Goal: Task Accomplishment & Management: Complete application form

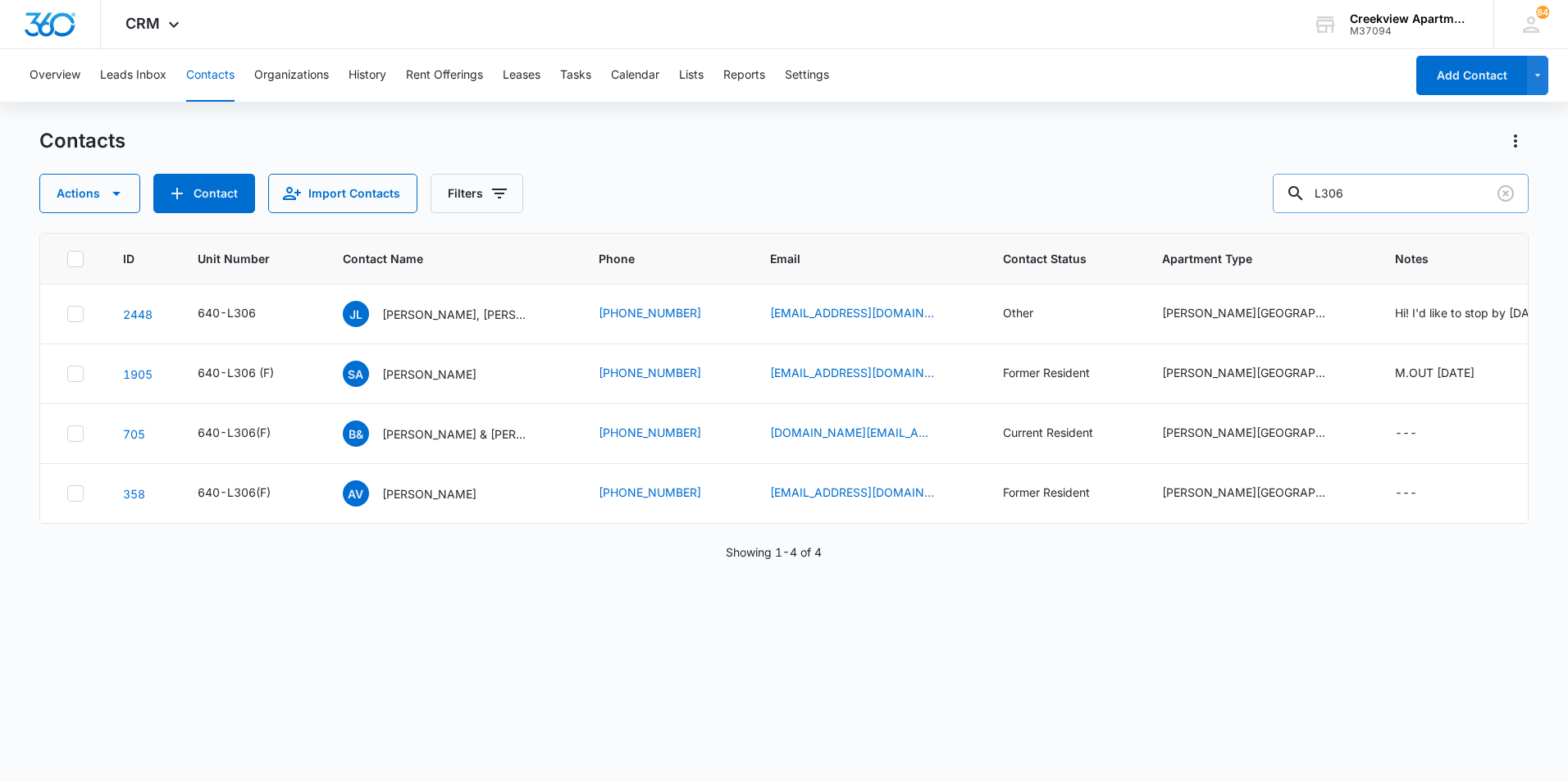
drag, startPoint x: 1393, startPoint y: 202, endPoint x: 1303, endPoint y: 202, distance: 90.0
click at [1303, 202] on div "L306" at bounding box center [1401, 194] width 256 height 40
type input "n203"
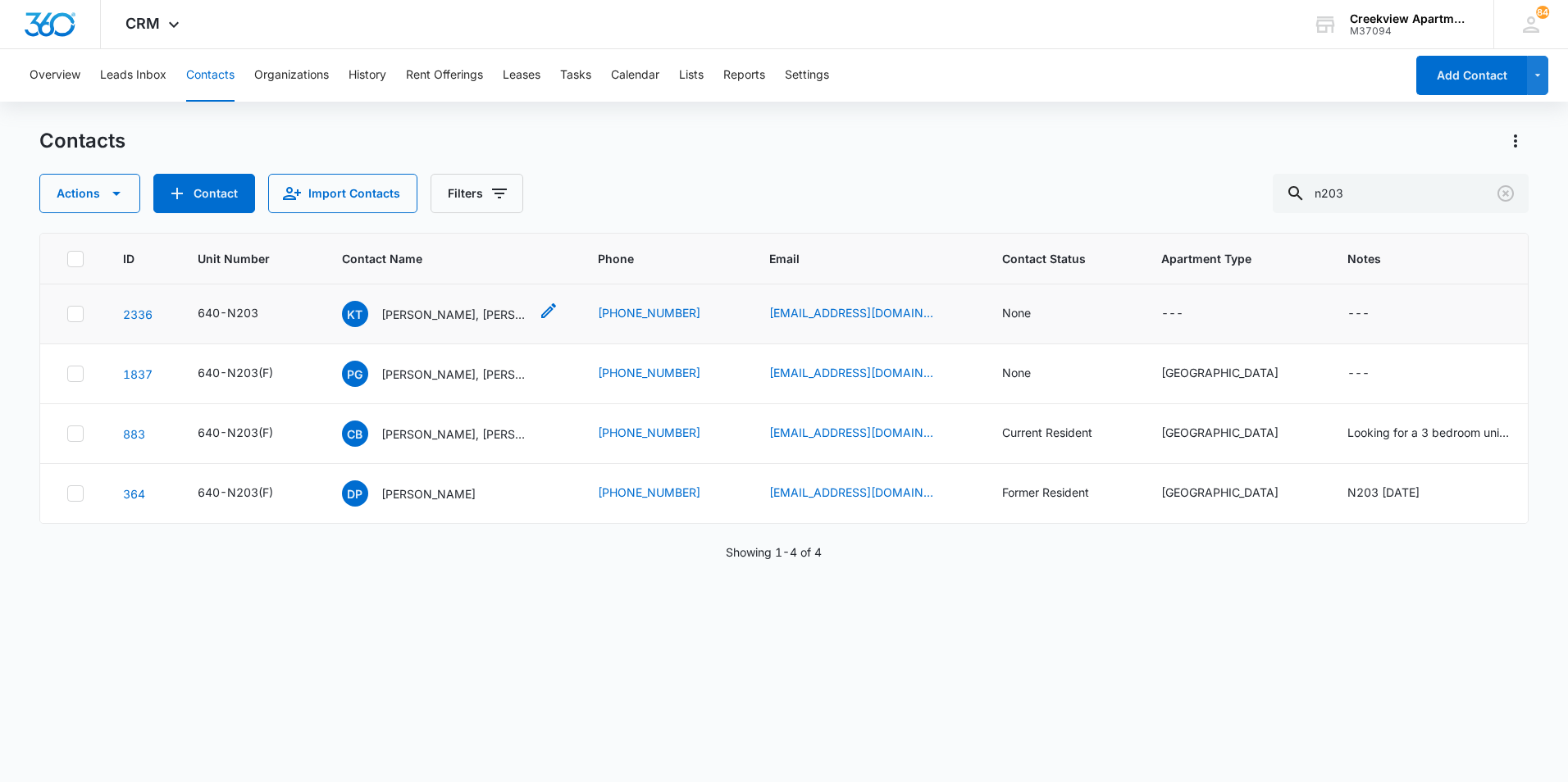
click at [441, 323] on p "[PERSON_NAME], [PERSON_NAME]" at bounding box center [454, 314] width 148 height 17
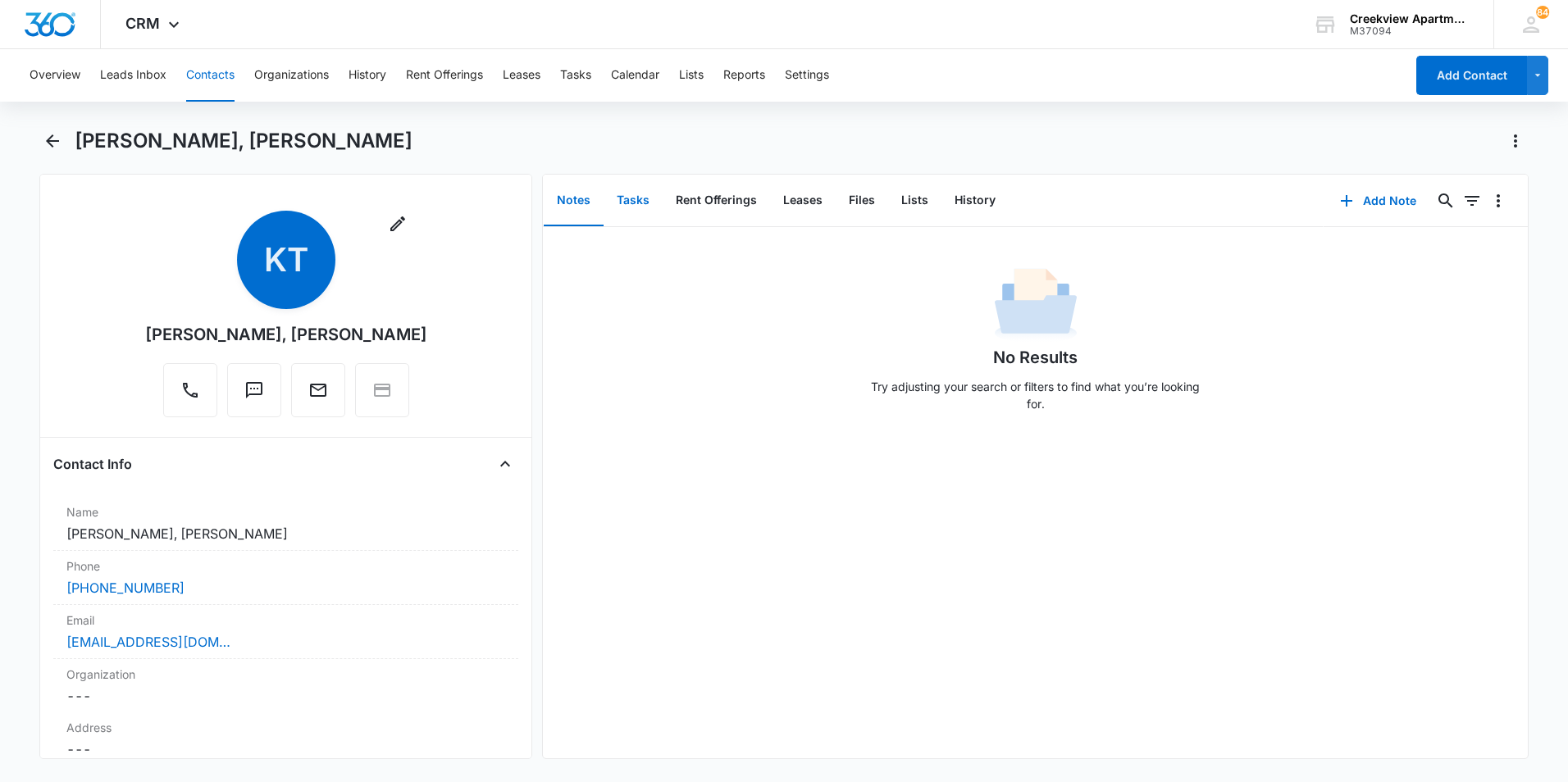
click at [644, 212] on button "Tasks" at bounding box center [633, 201] width 59 height 51
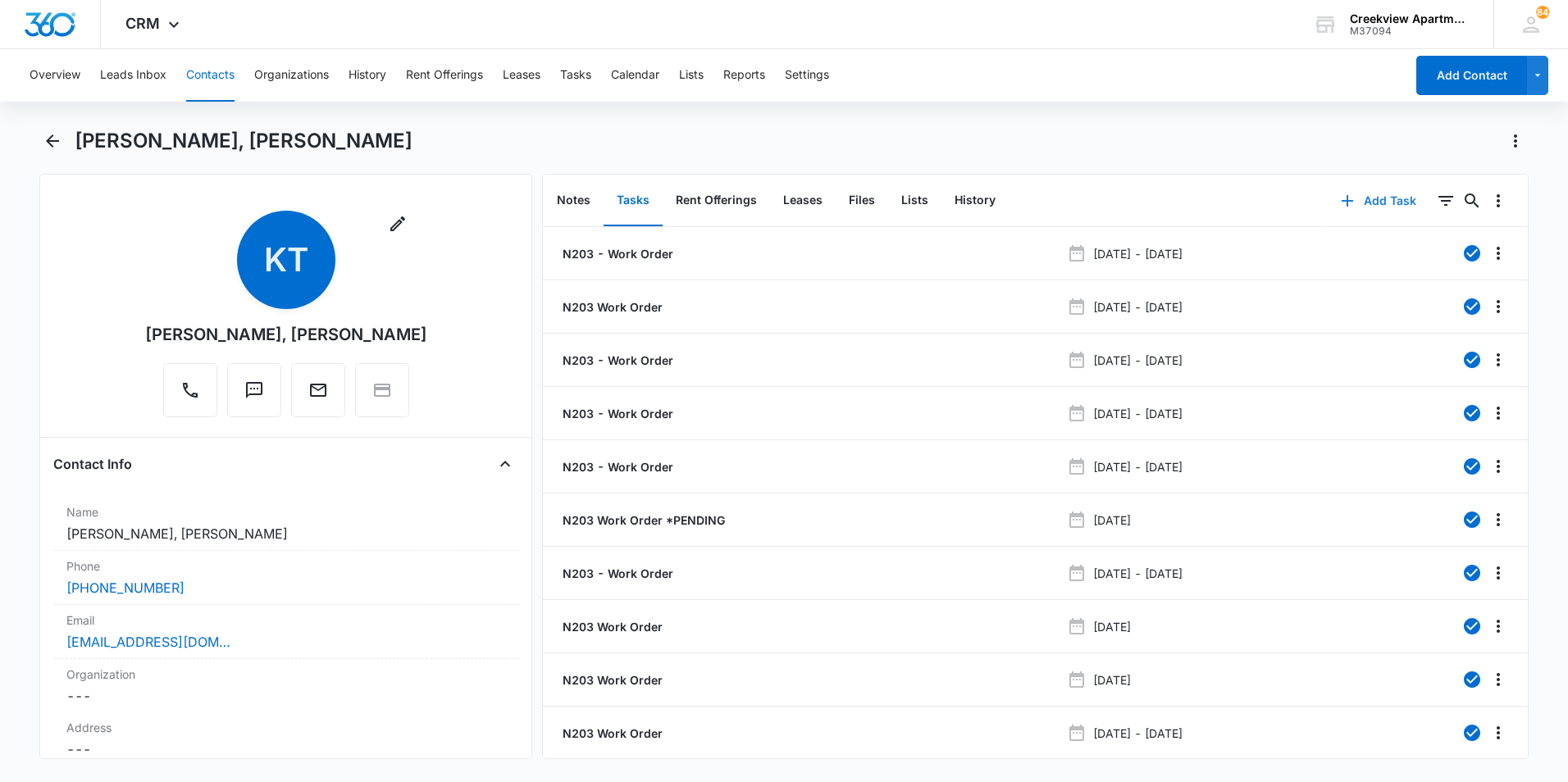
click at [1372, 200] on button "Add Task" at bounding box center [1377, 201] width 108 height 40
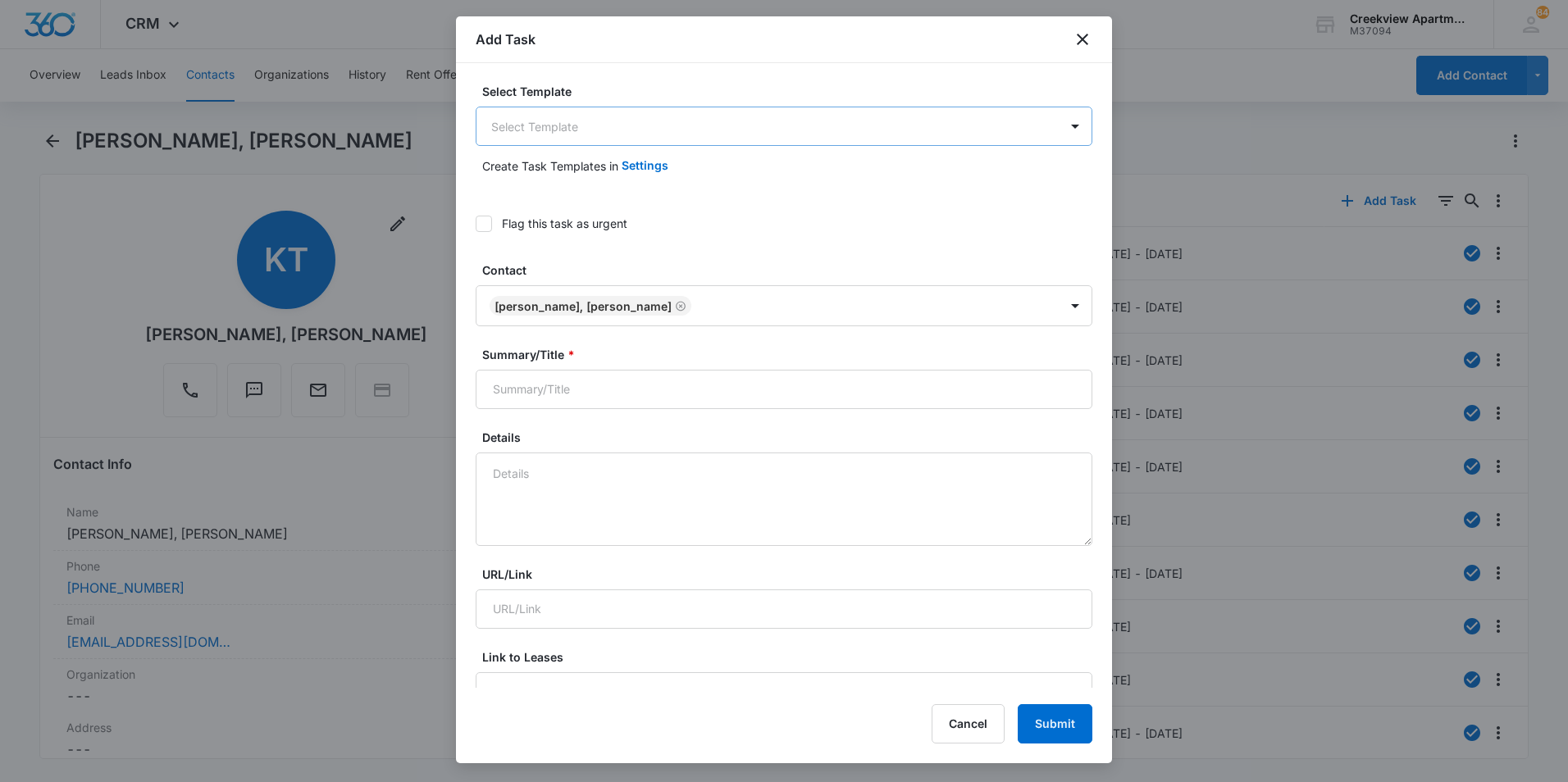
click at [582, 119] on body "CRM Apps Reputation Websites Forms CRM Email Social Content Files Brand Creekvi…" at bounding box center [784, 391] width 1568 height 782
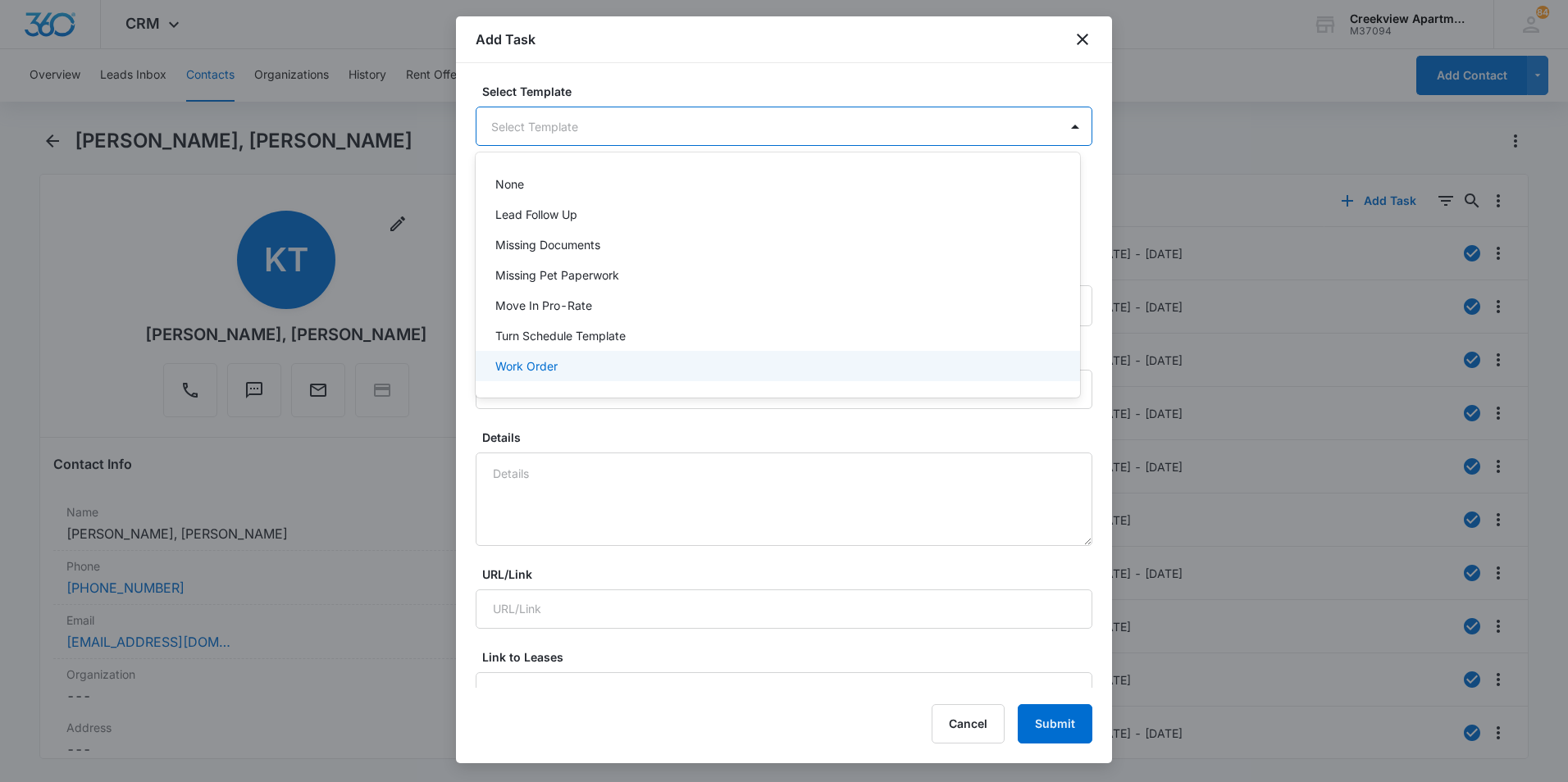
click at [503, 378] on div "Work Order" at bounding box center [778, 365] width 605 height 31
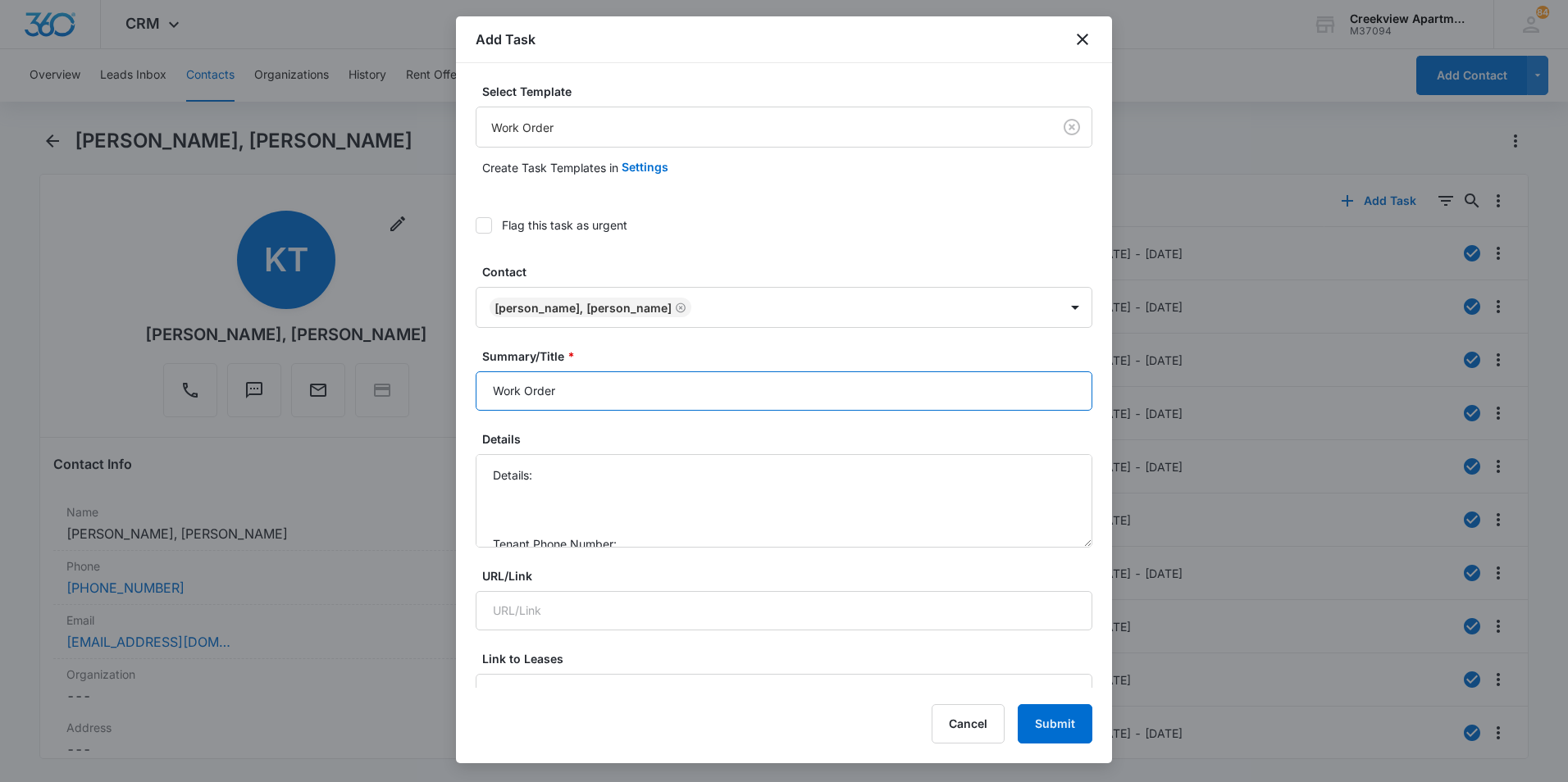
click at [488, 387] on input "Work Order" at bounding box center [784, 391] width 617 height 40
type input "N203 - Work Order"
click at [570, 478] on textarea "Details: Tenant Phone Number: Call Before:" at bounding box center [784, 501] width 617 height 93
click at [650, 494] on textarea "Details: Oven handle came off, Ice maker is not making ice Turned on and off Te…" at bounding box center [784, 501] width 617 height 93
click at [642, 494] on textarea "Details: Oven handle came off, Ice maker is not making ice turned on and off Te…" at bounding box center [784, 501] width 617 height 93
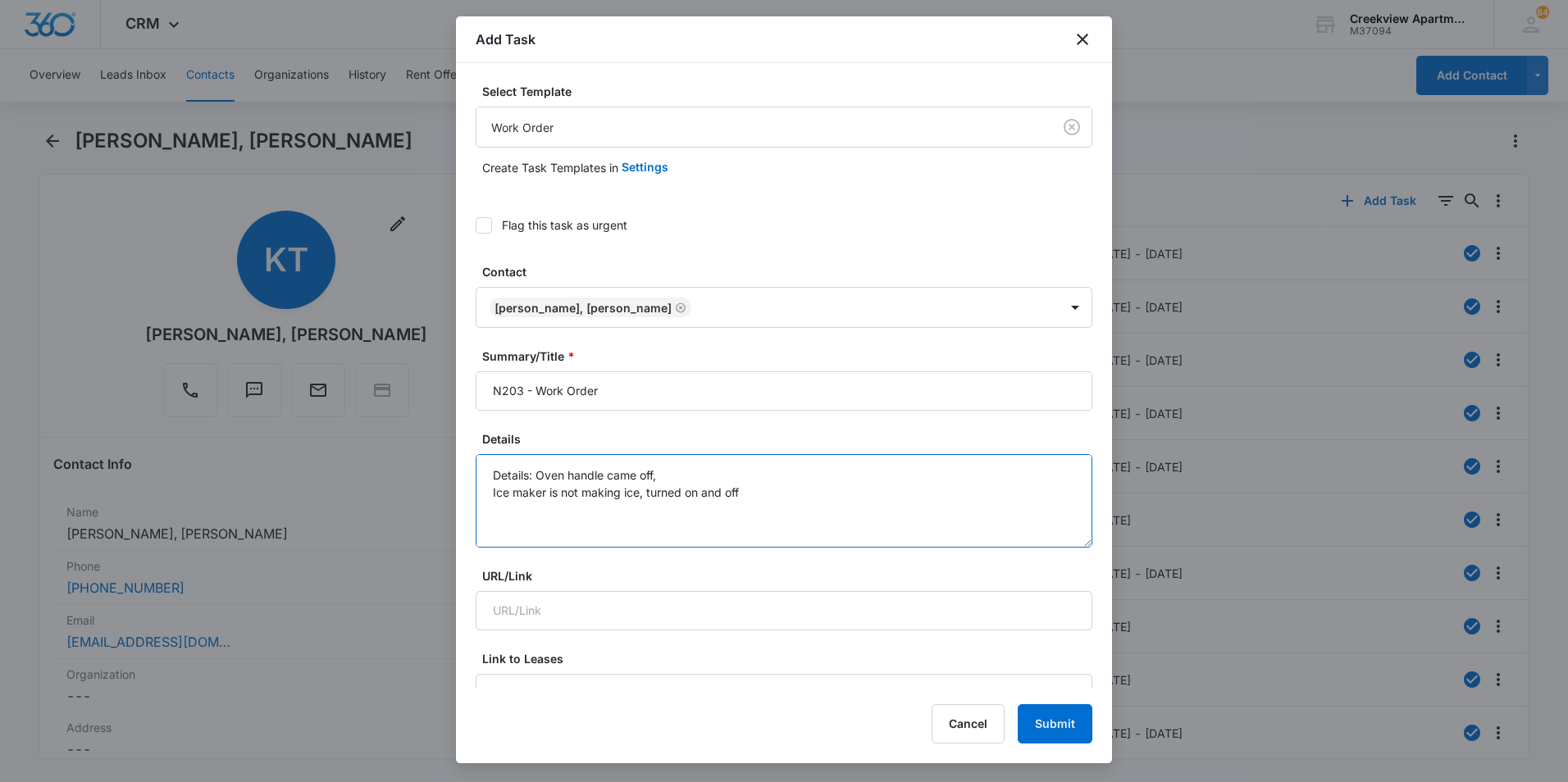
click at [785, 495] on textarea "Details: Oven handle came off, Ice maker is not making ice, turned on and off T…" at bounding box center [784, 501] width 617 height 93
click at [655, 495] on textarea "Details: Oven handle came off, Ice maker is not making ice, turned on and off T…" at bounding box center [784, 501] width 617 height 93
click at [623, 524] on textarea "Details: Oven handle came off, Ice maker is not making ice, turned on and off T…" at bounding box center [784, 501] width 617 height 93
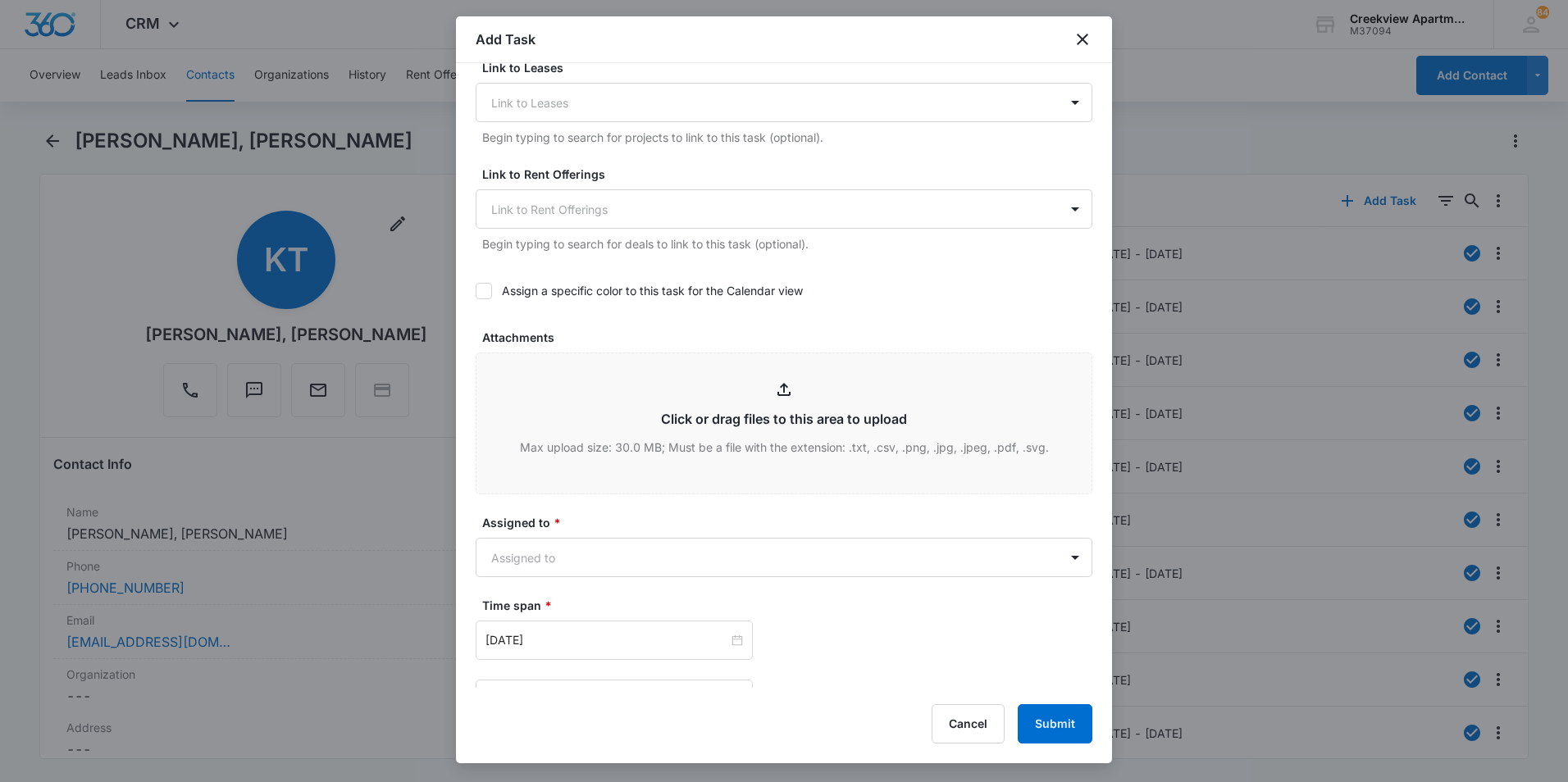
scroll to position [656, 0]
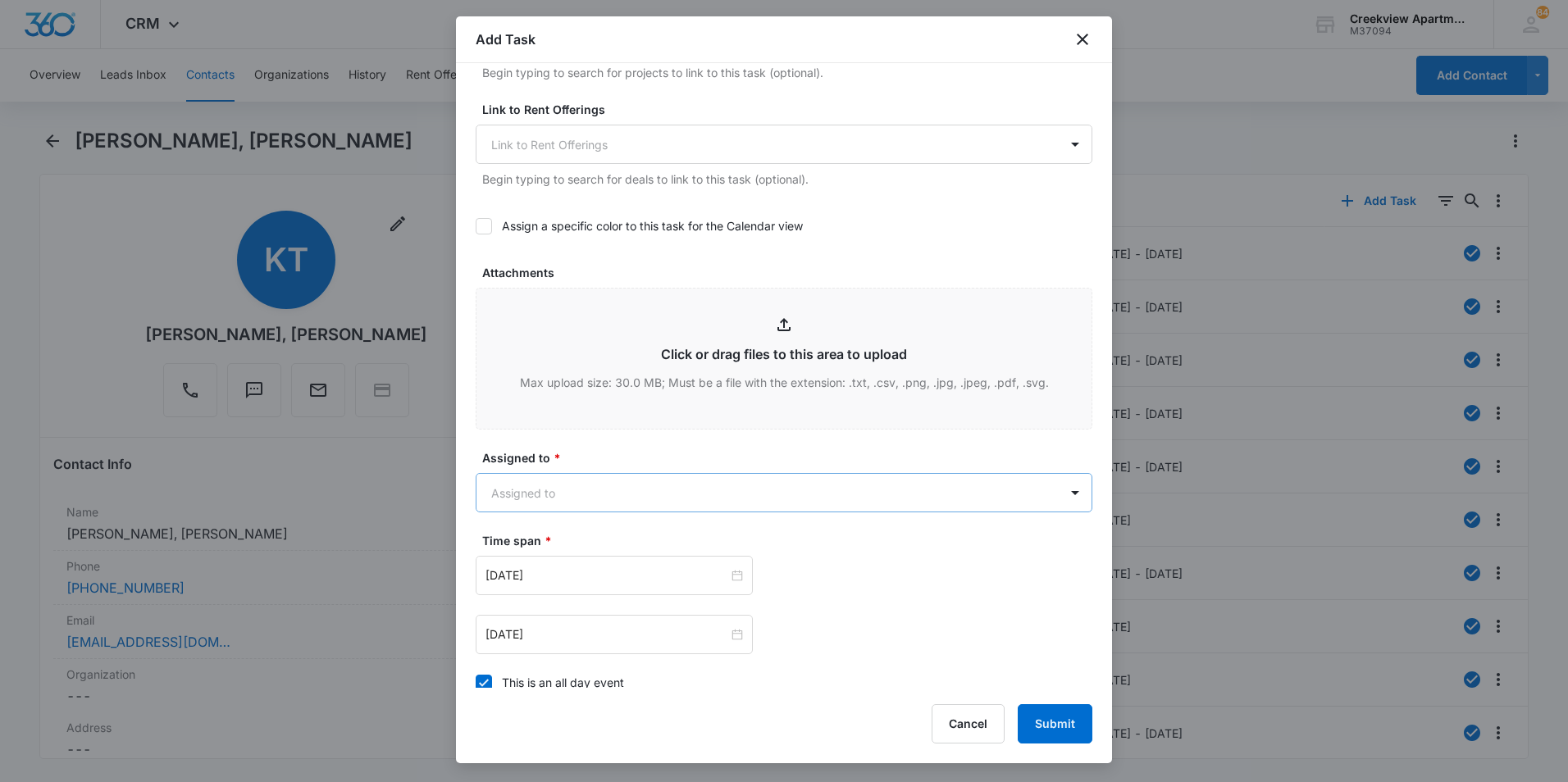
type textarea "Details: Oven handle came off, Ice maker is not making ice, turned on and off T…"
click at [629, 508] on body "CRM Apps Reputation Websites Forms CRM Email Social Content Files Brand Creekvi…" at bounding box center [784, 391] width 1568 height 782
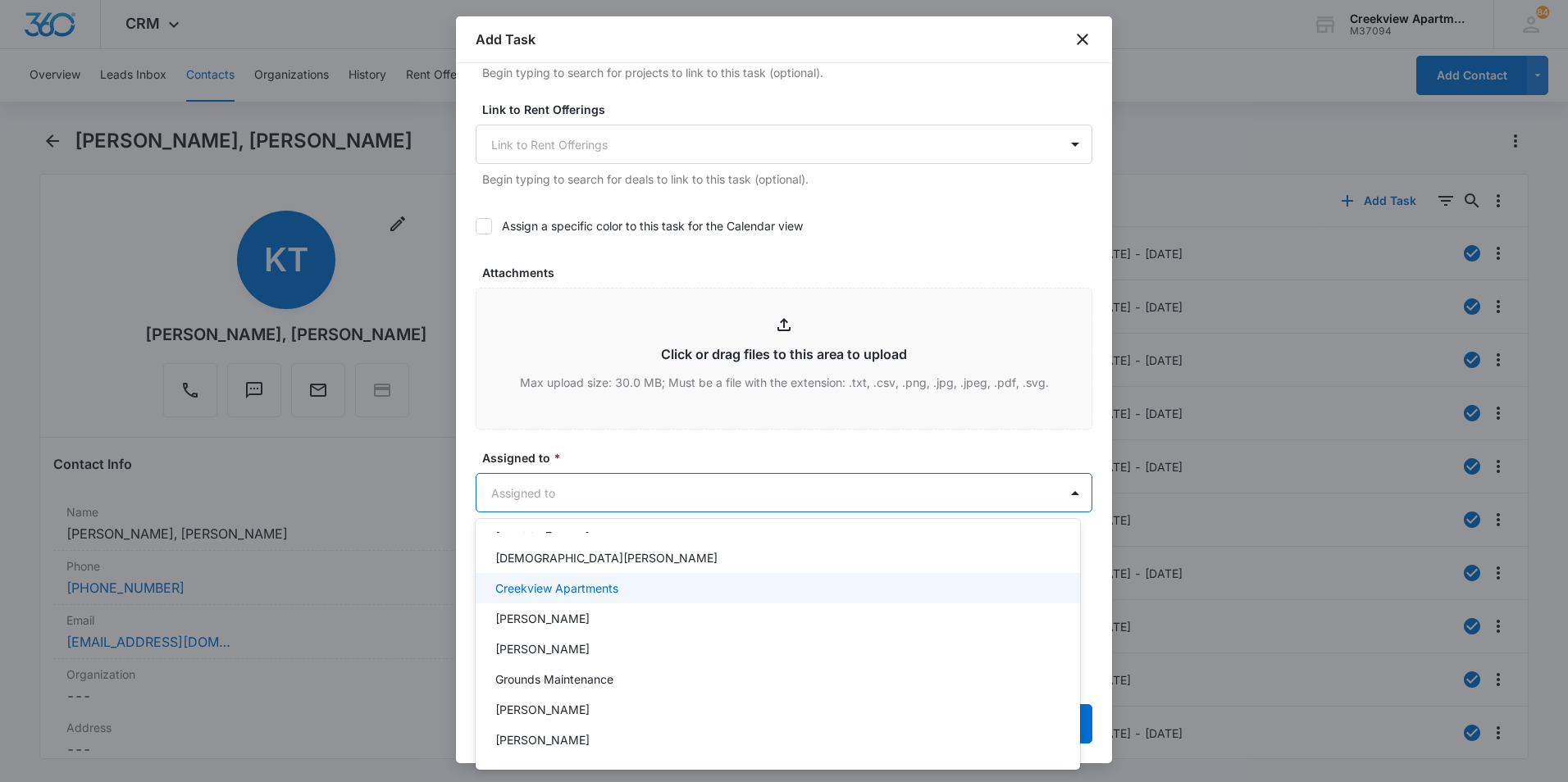
scroll to position [82, 0]
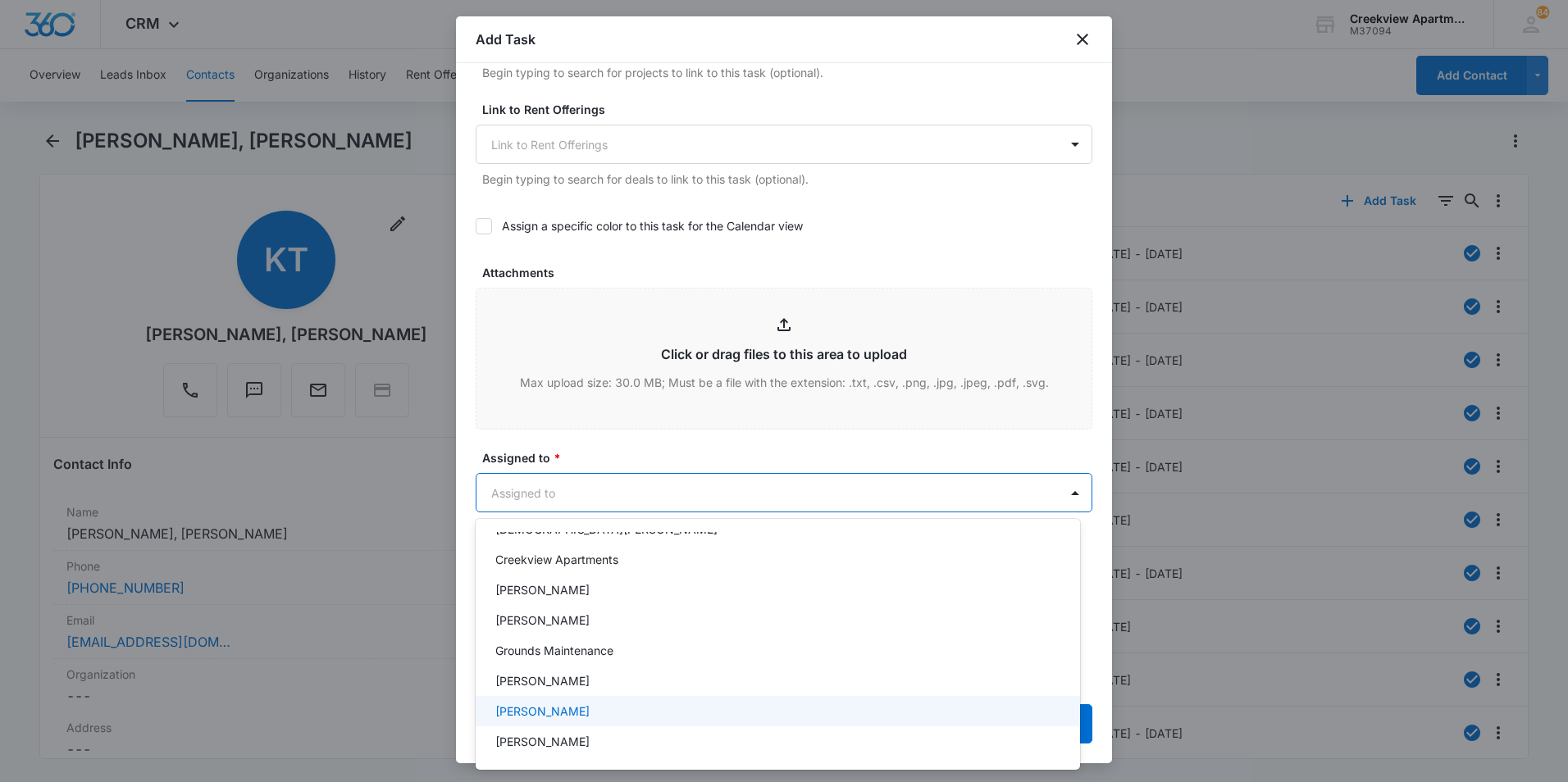
click at [555, 724] on div "[PERSON_NAME]" at bounding box center [778, 711] width 605 height 31
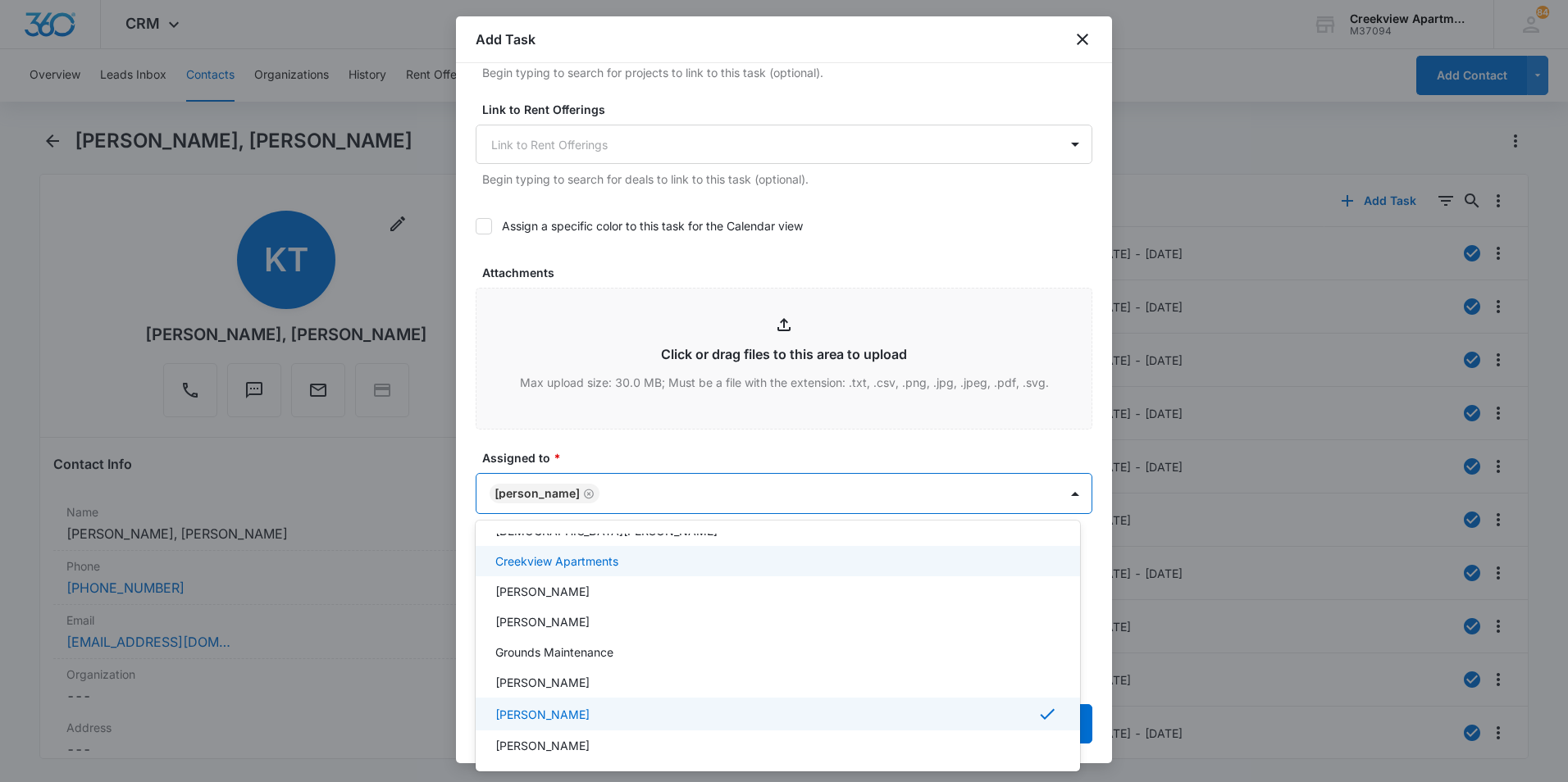
click at [759, 451] on div at bounding box center [784, 391] width 1568 height 782
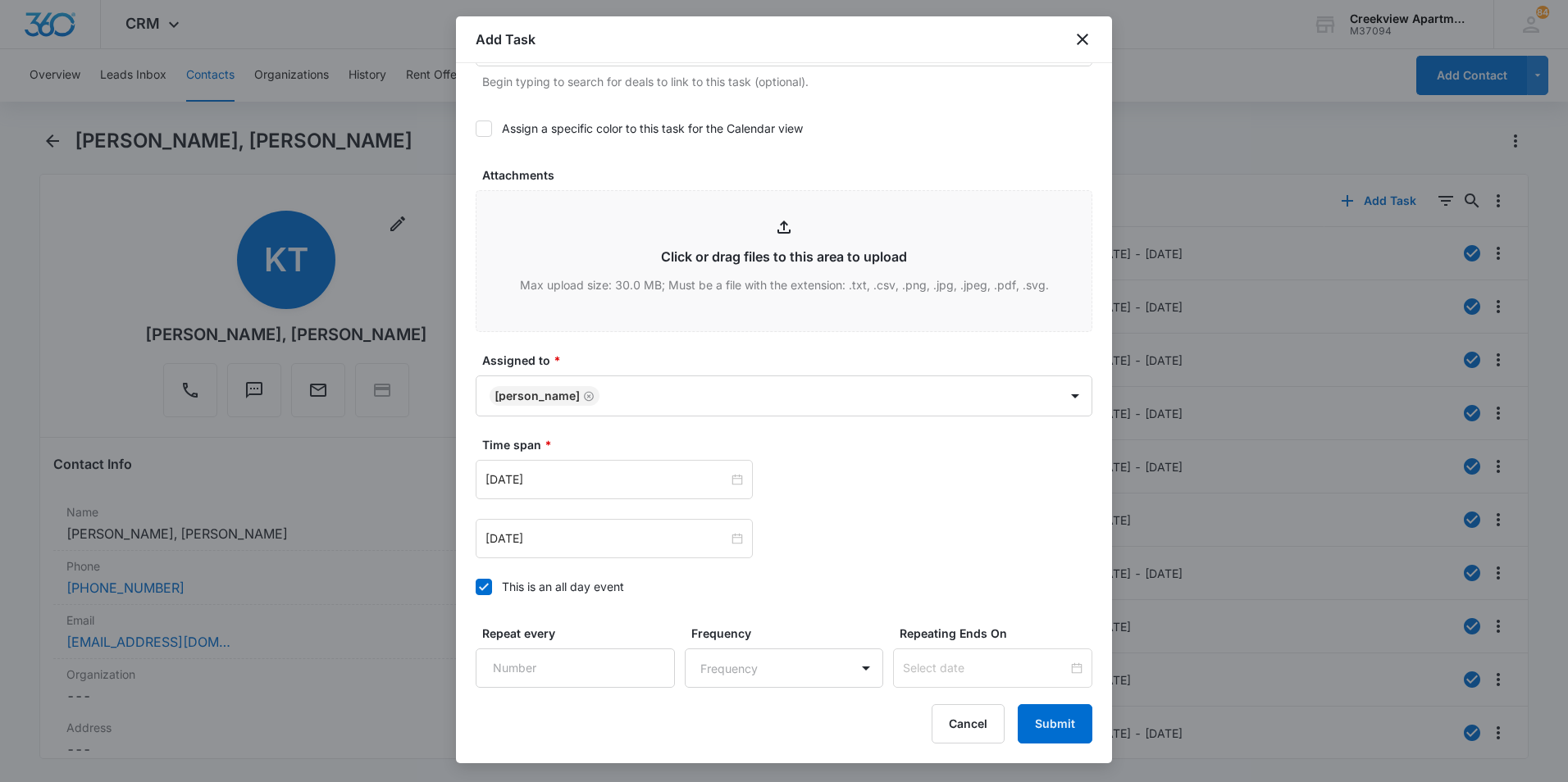
scroll to position [893, 0]
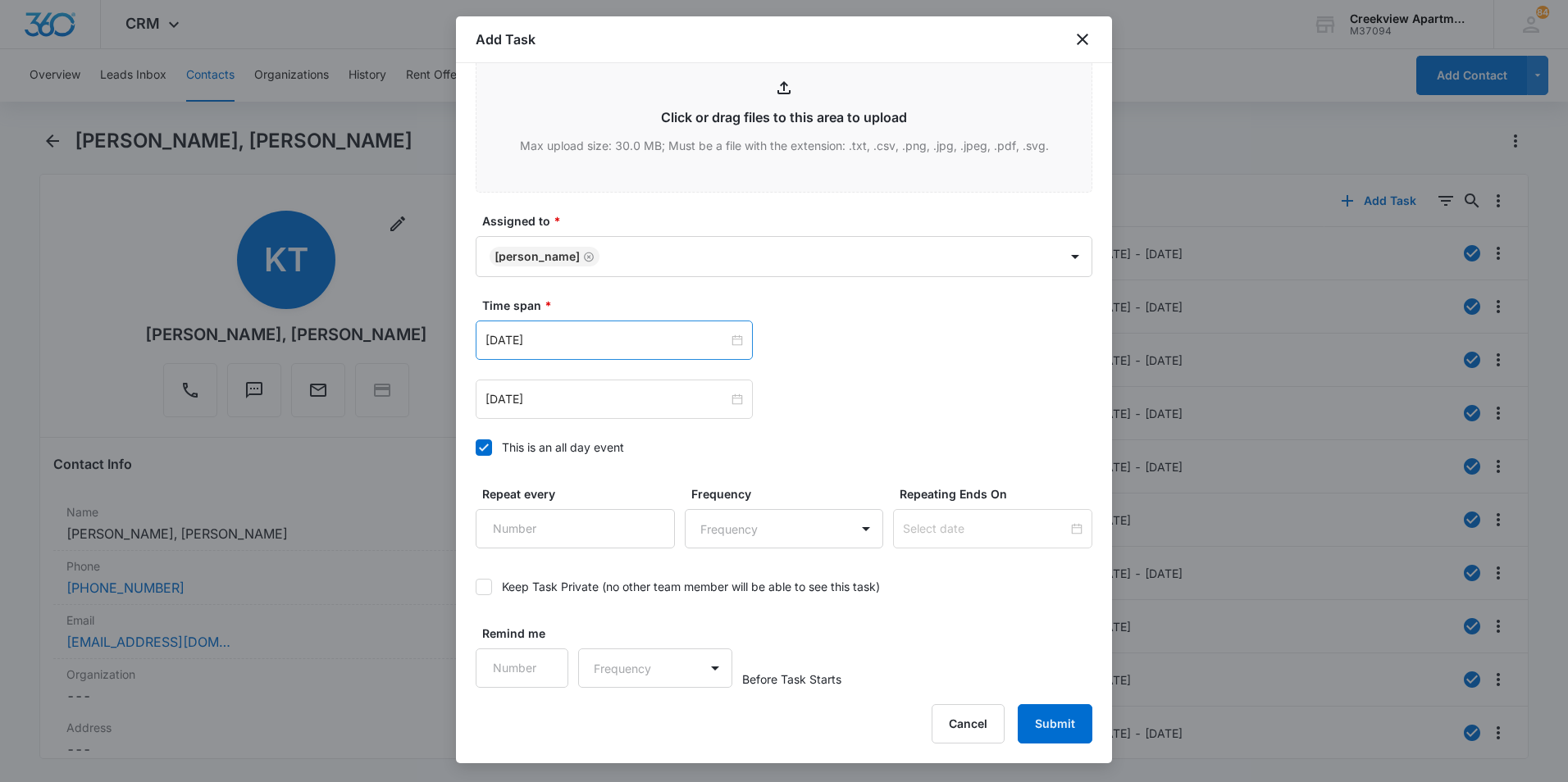
click at [732, 327] on div "[DATE]" at bounding box center [614, 341] width 277 height 40
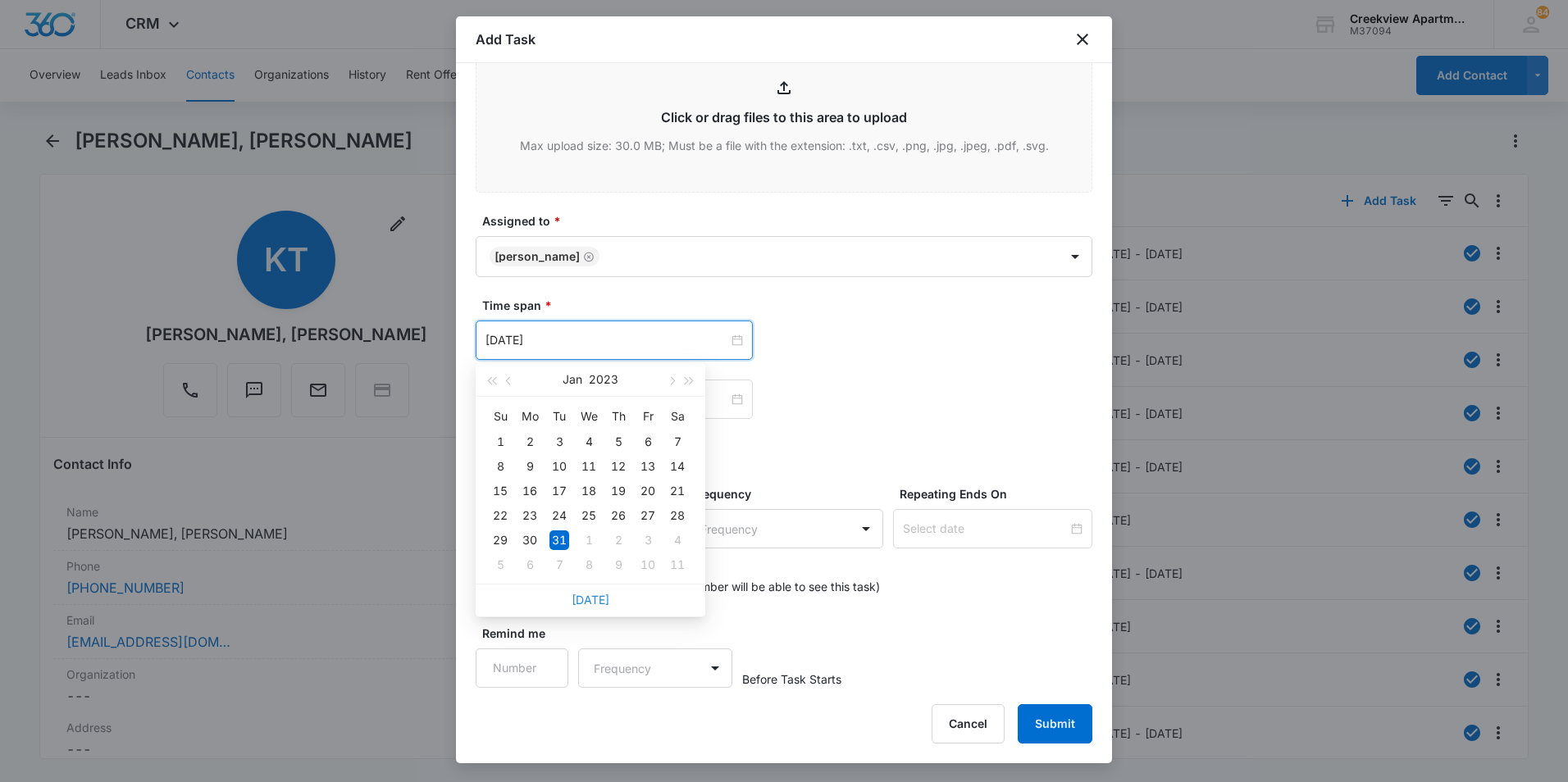
click at [596, 598] on link "[DATE]" at bounding box center [591, 600] width 38 height 14
type input "[DATE]"
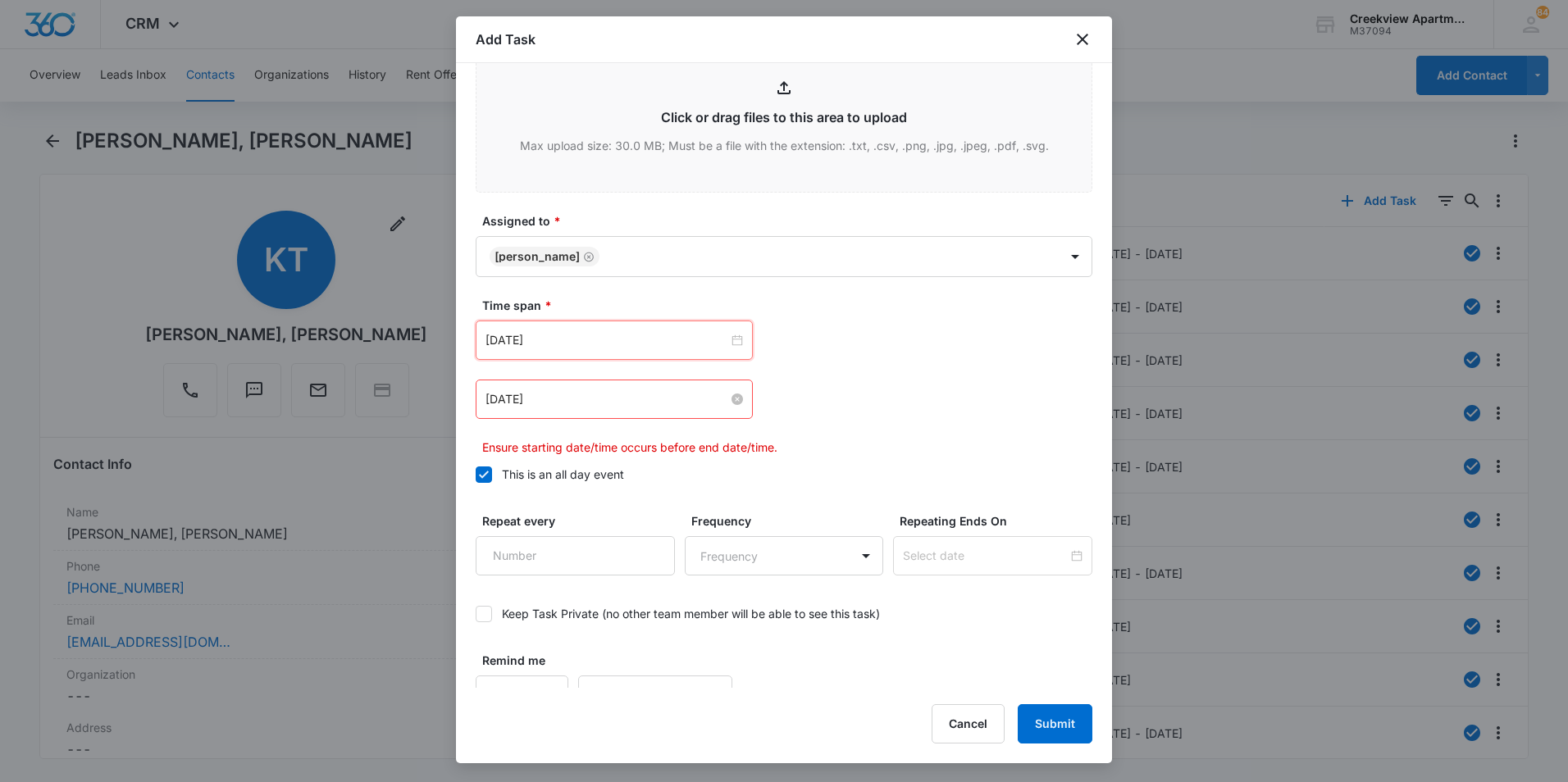
click at [687, 394] on input "[DATE]" at bounding box center [606, 399] width 242 height 18
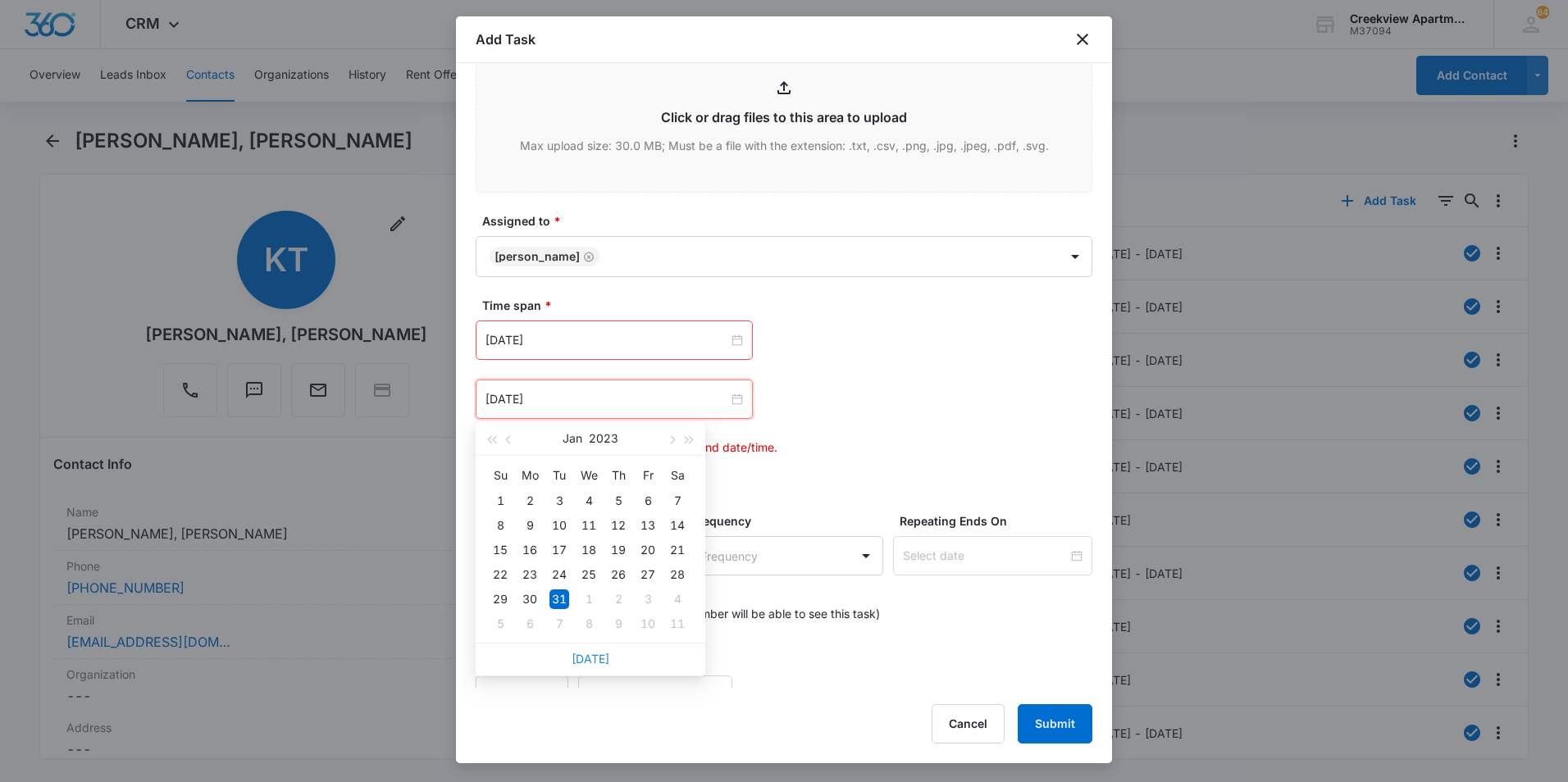
click at [594, 652] on link "[DATE]" at bounding box center [591, 658] width 38 height 14
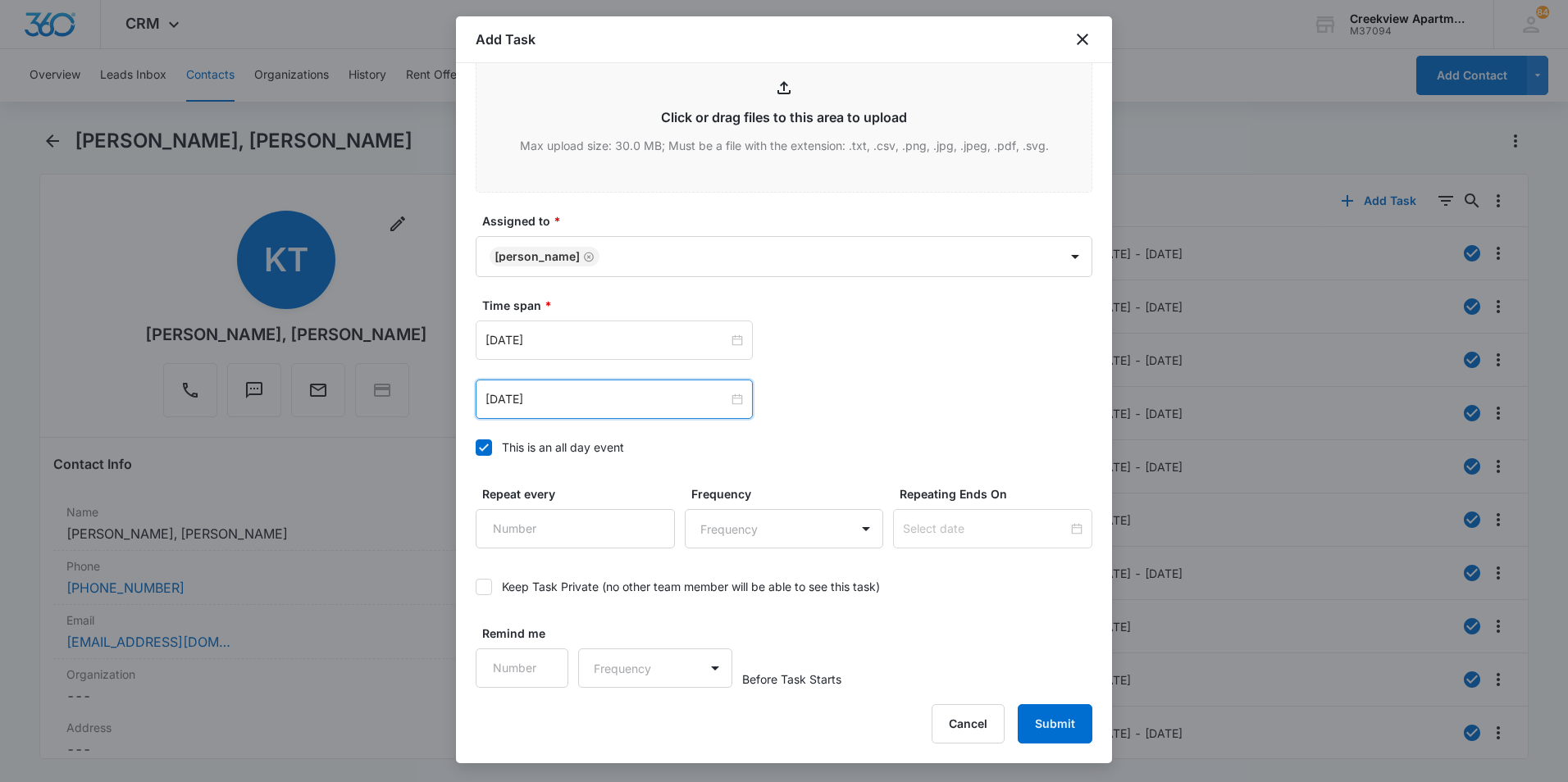
click at [740, 399] on div "[DATE]" at bounding box center [614, 399] width 277 height 40
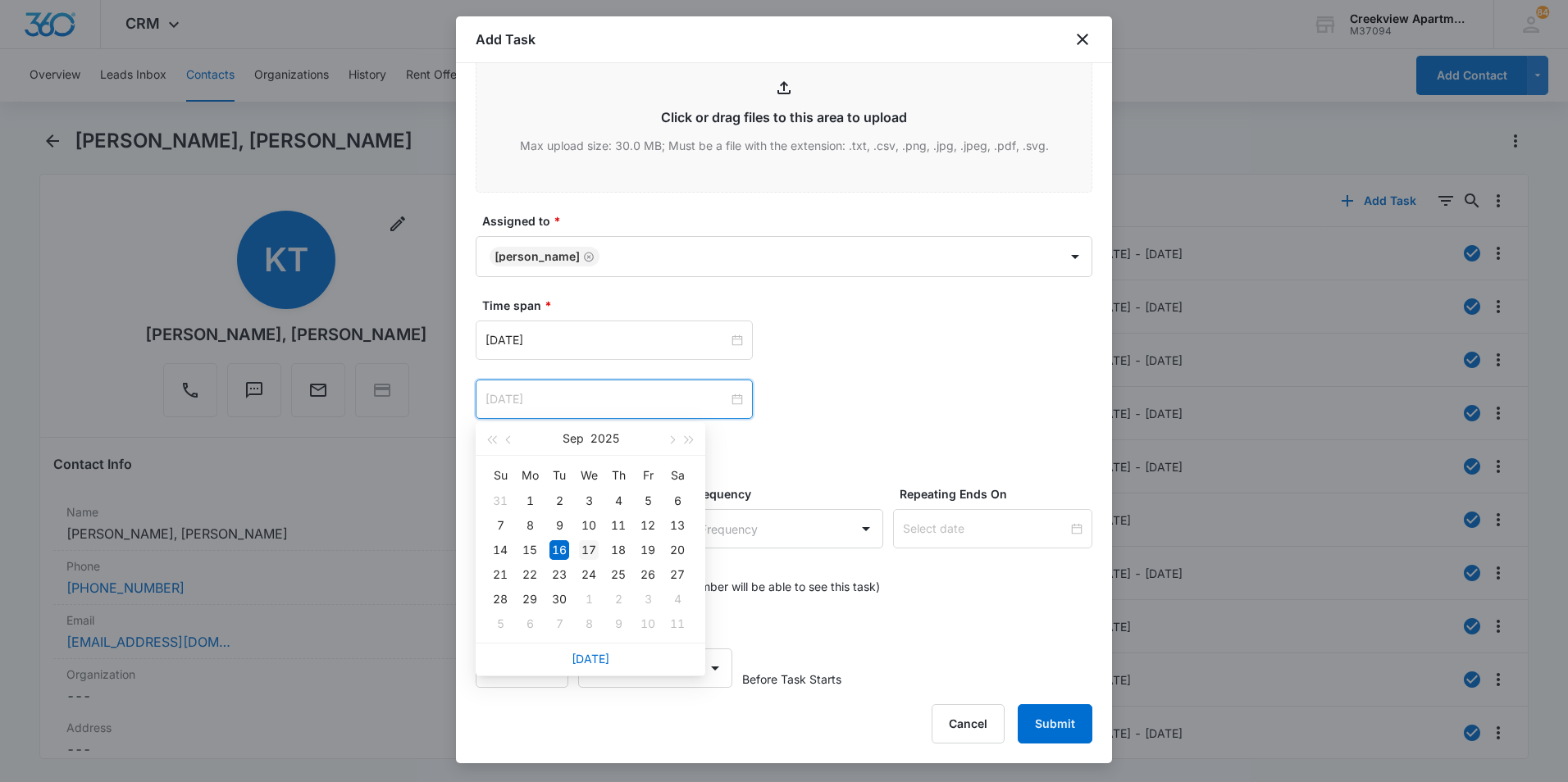
type input "[DATE]"
click at [597, 546] on div "17" at bounding box center [589, 550] width 20 height 20
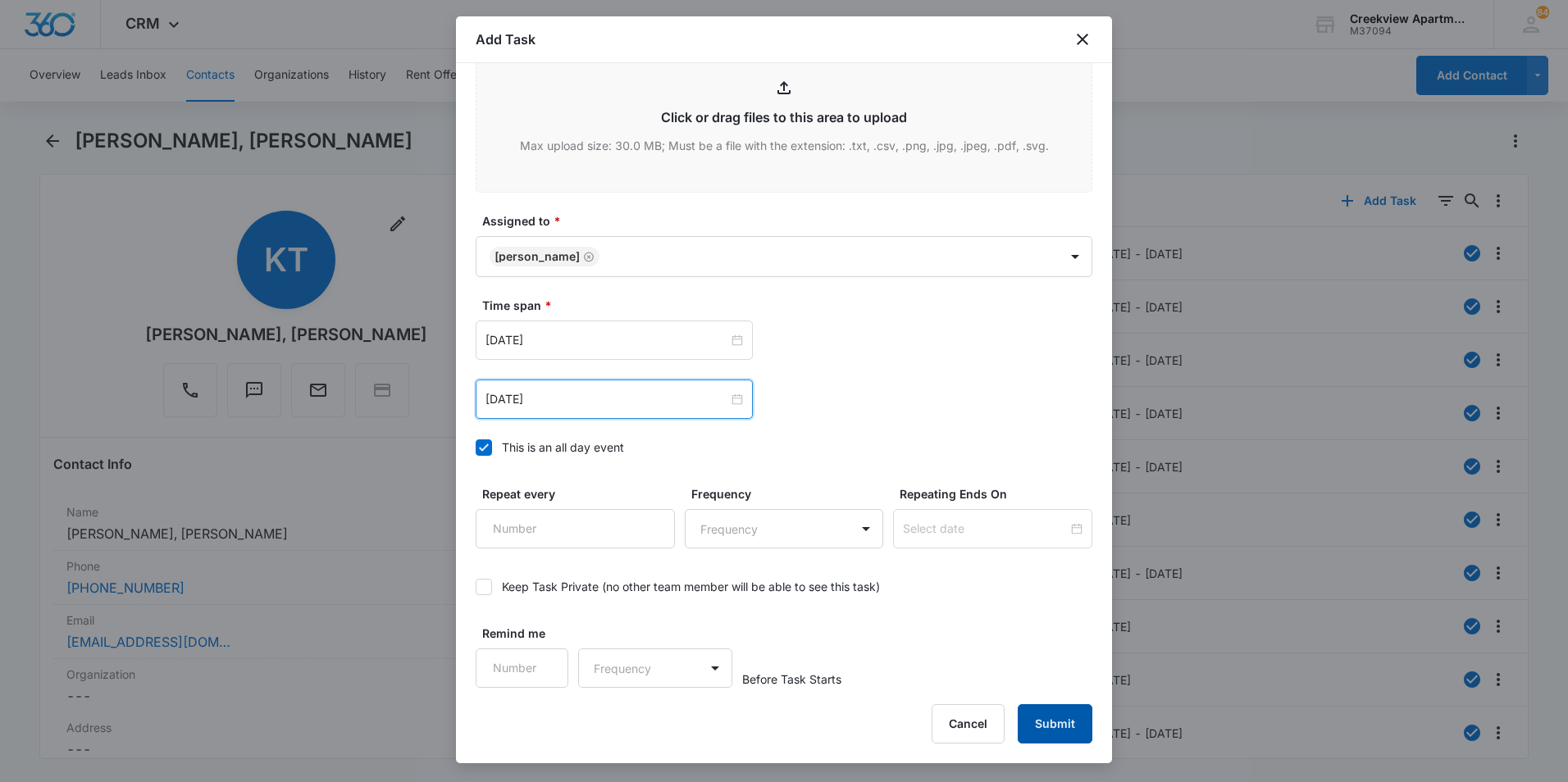
click at [1062, 724] on button "Submit" at bounding box center [1055, 724] width 74 height 40
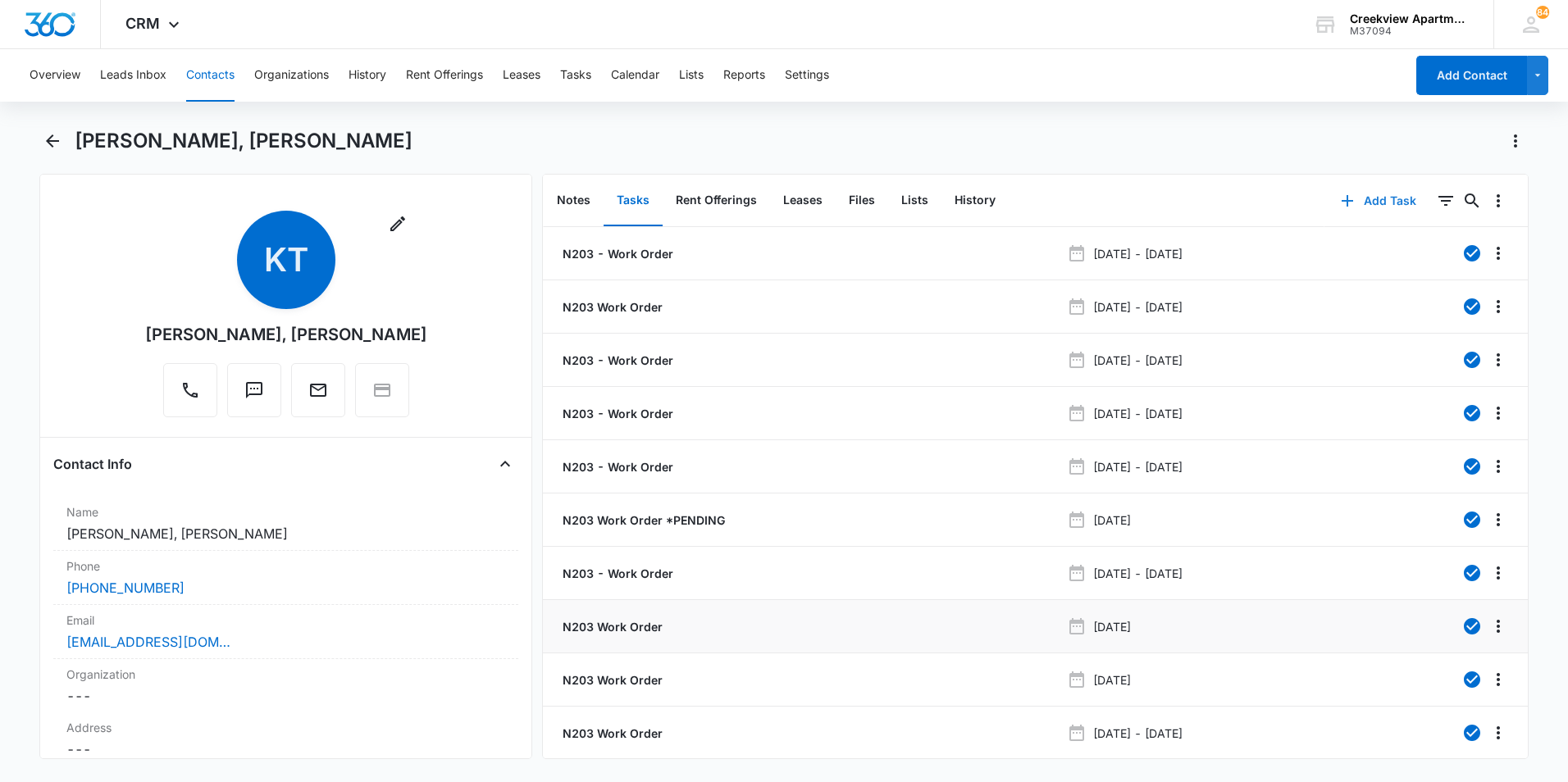
scroll to position [65, 0]
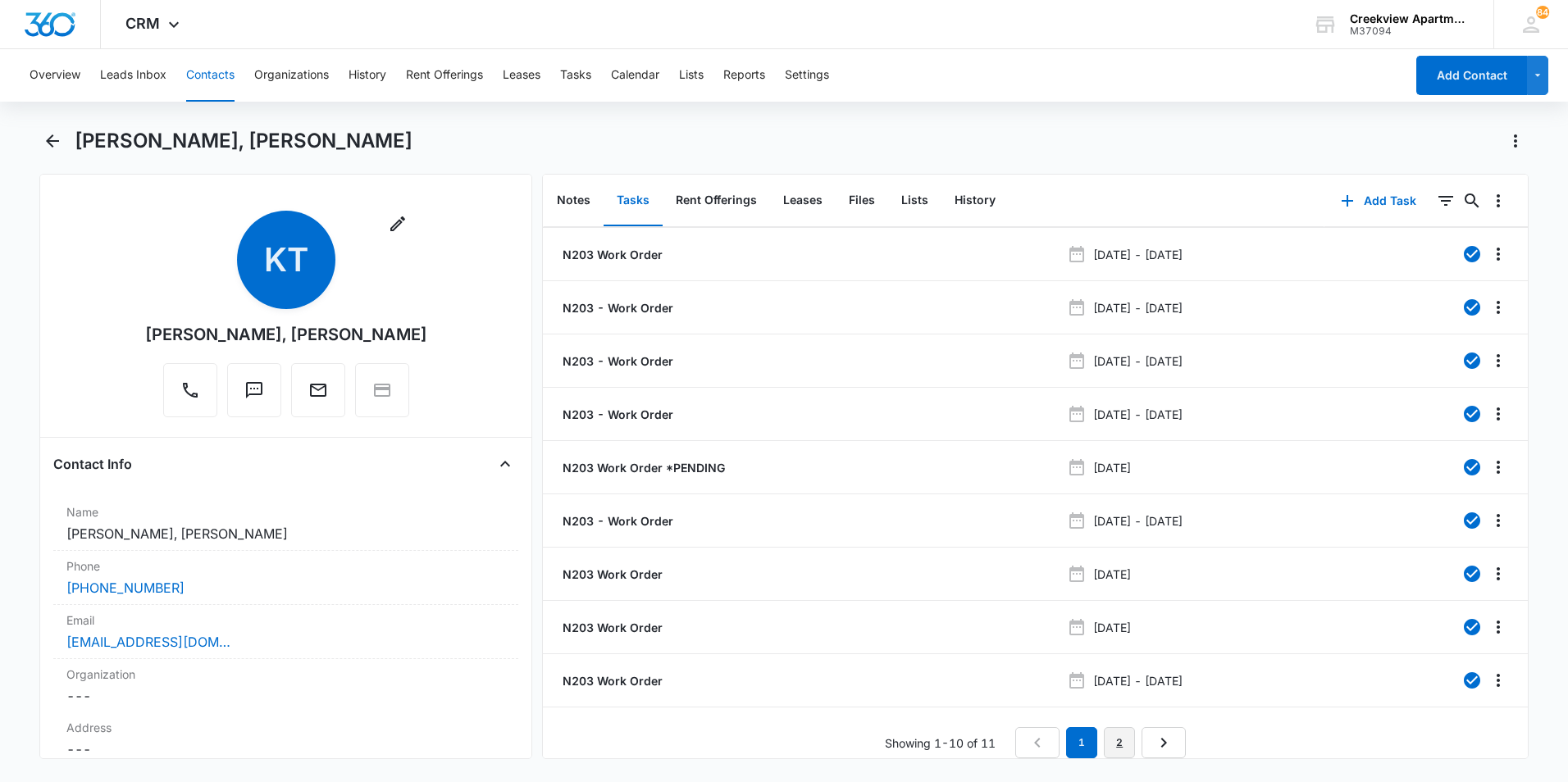
click at [1123, 741] on link "2" at bounding box center [1119, 743] width 31 height 31
